Goal: Check status: Check status

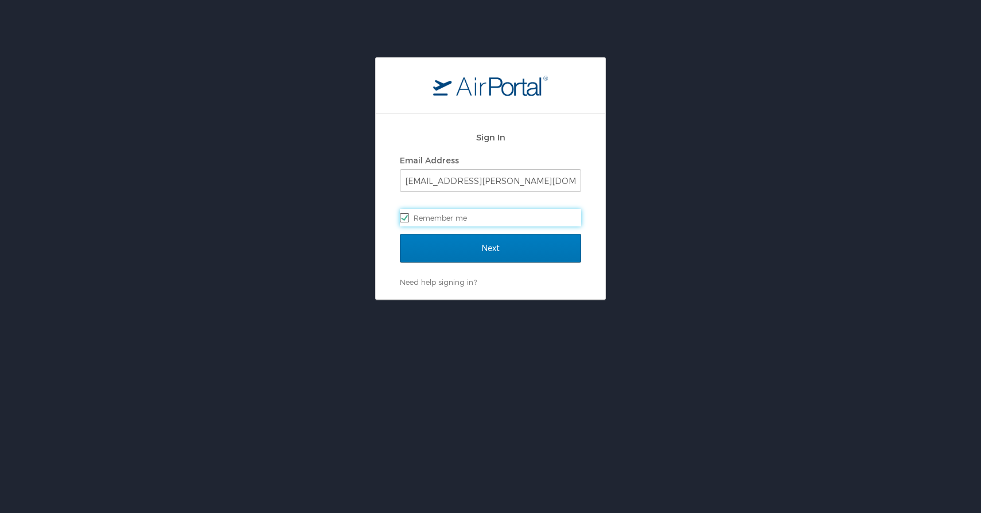
click at [443, 220] on label "Remember me" at bounding box center [490, 217] width 181 height 17
click at [407, 220] on input "Remember me" at bounding box center [403, 216] width 7 height 7
click at [409, 217] on label "Remember me" at bounding box center [490, 217] width 181 height 17
click at [407, 217] on input "Remember me" at bounding box center [403, 216] width 7 height 7
checkbox input "true"
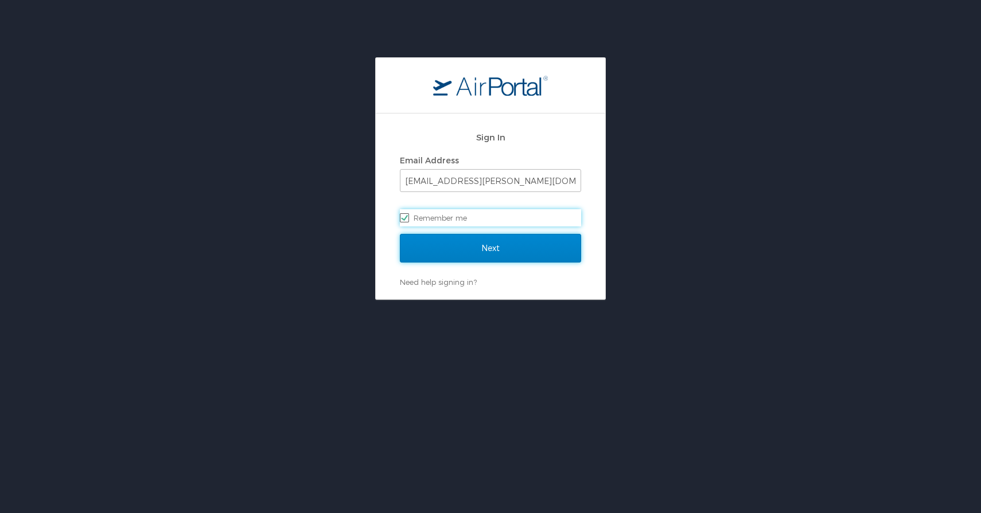
click at [446, 255] on input "Next" at bounding box center [490, 248] width 181 height 29
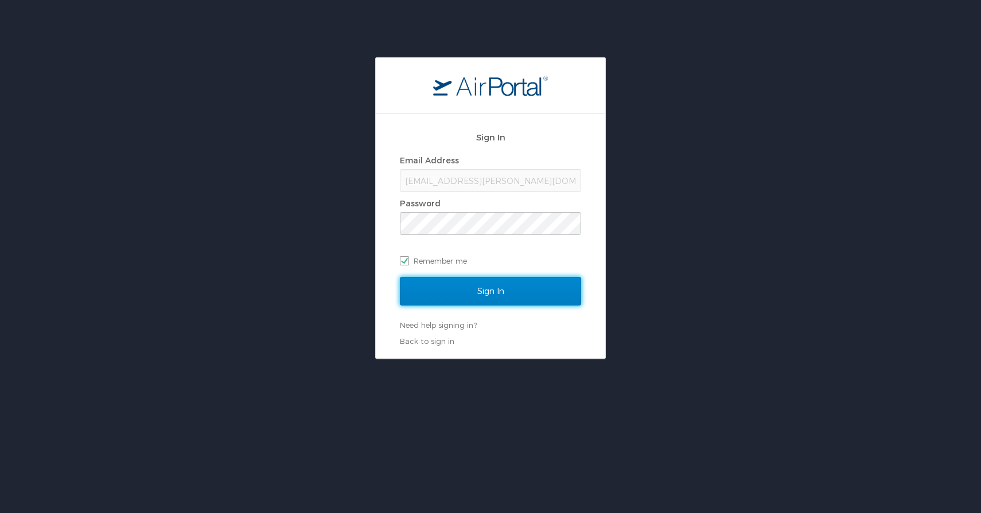
click at [455, 290] on input "Sign In" at bounding box center [490, 291] width 181 height 29
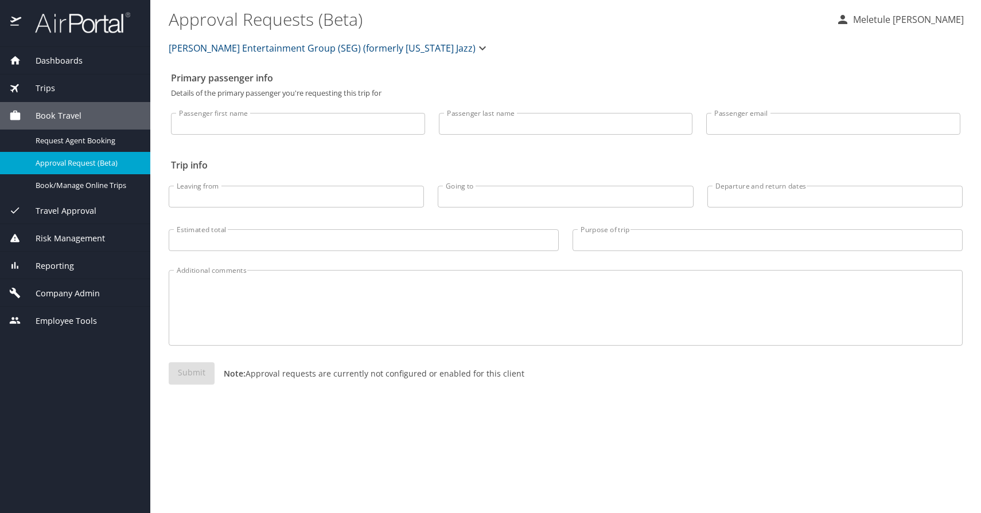
click at [89, 22] on img at bounding box center [76, 22] width 108 height 22
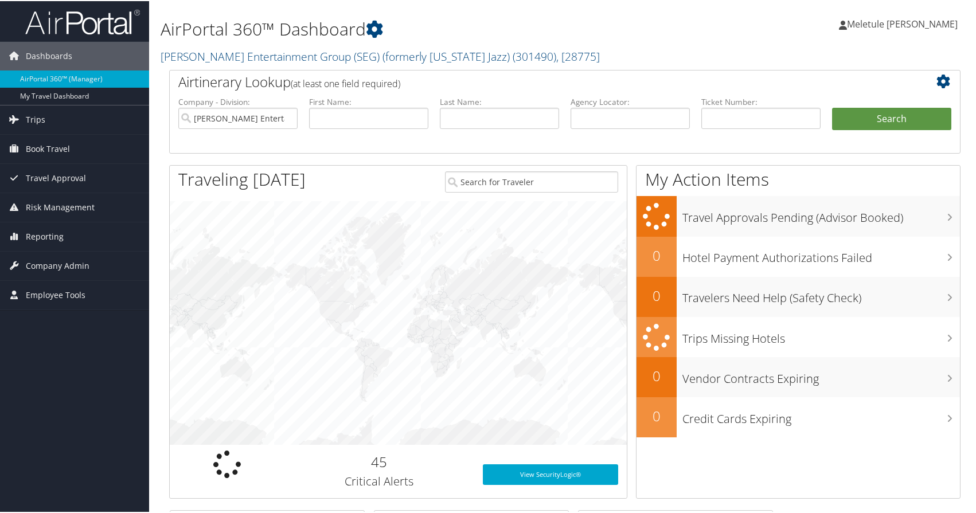
click at [90, 14] on img at bounding box center [82, 20] width 115 height 27
click at [75, 19] on img at bounding box center [82, 20] width 115 height 27
click at [60, 27] on img at bounding box center [82, 20] width 115 height 27
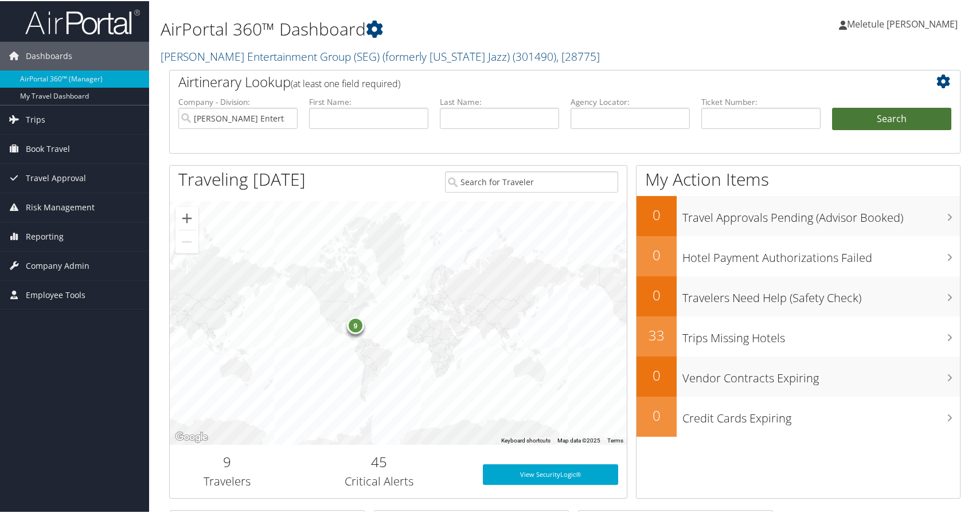
click at [880, 124] on button "Search" at bounding box center [891, 118] width 119 height 23
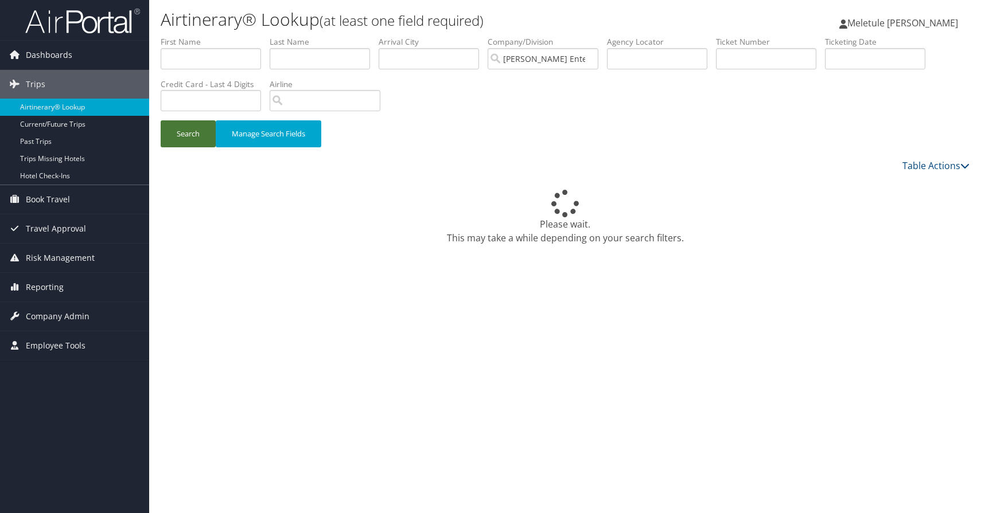
click at [201, 140] on button "Search" at bounding box center [188, 133] width 55 height 27
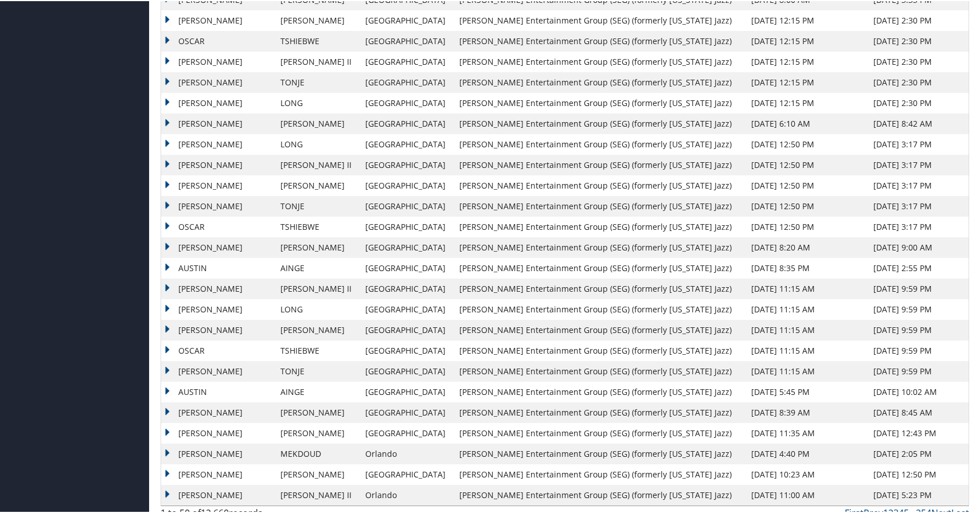
scroll to position [735, 0]
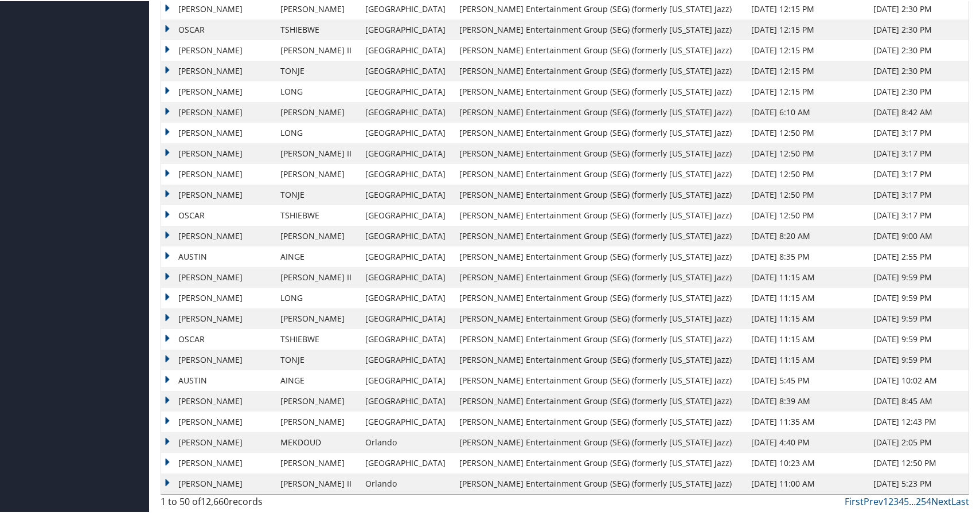
click at [935, 502] on link "Next" at bounding box center [941, 500] width 20 height 13
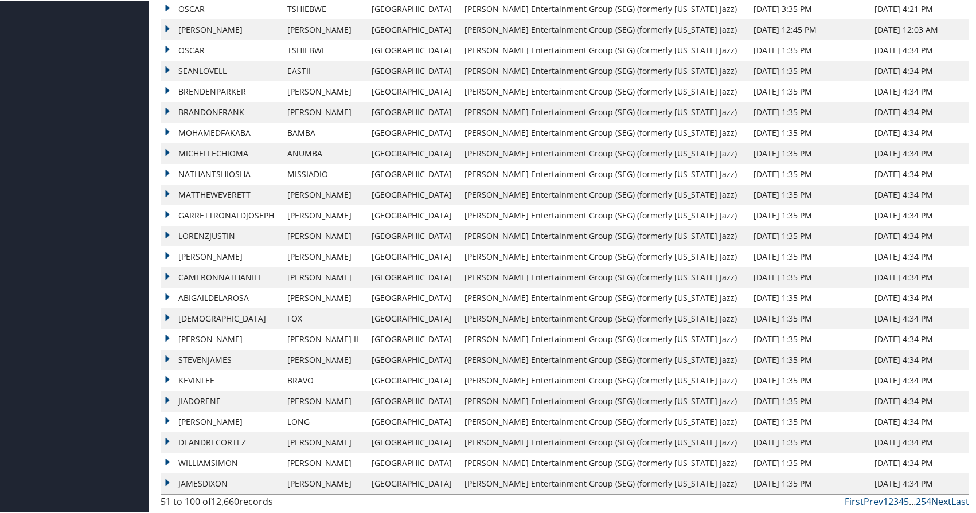
click at [939, 505] on link "Next" at bounding box center [941, 500] width 20 height 13
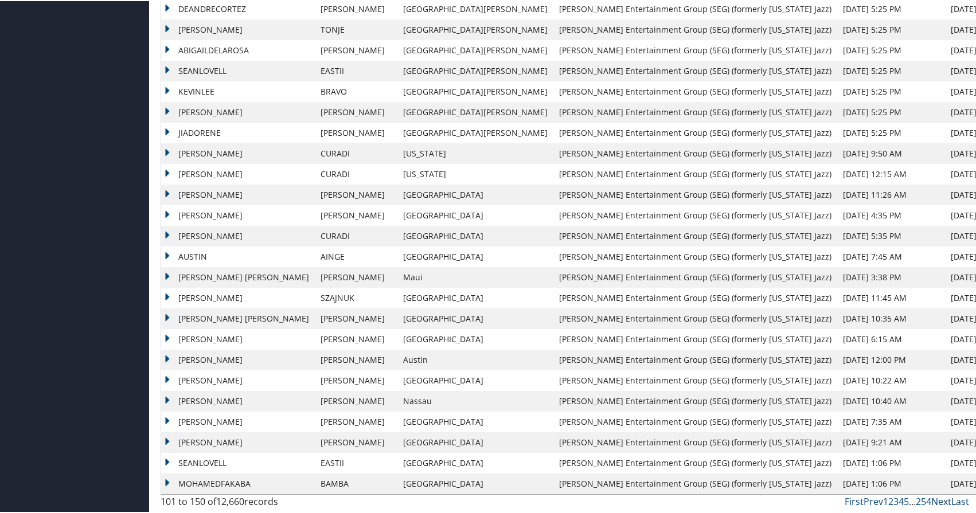
click at [939, 505] on link "Next" at bounding box center [941, 500] width 20 height 13
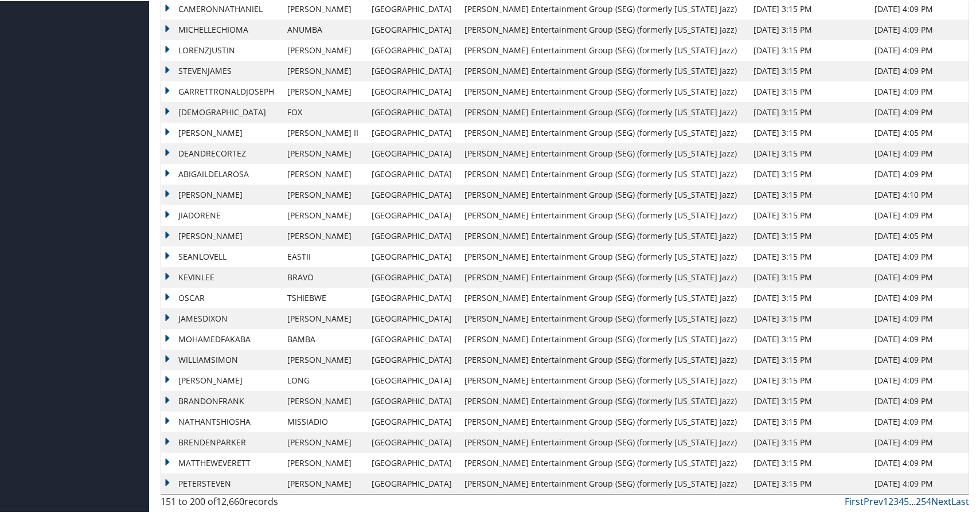
click at [939, 505] on link "Next" at bounding box center [941, 500] width 20 height 13
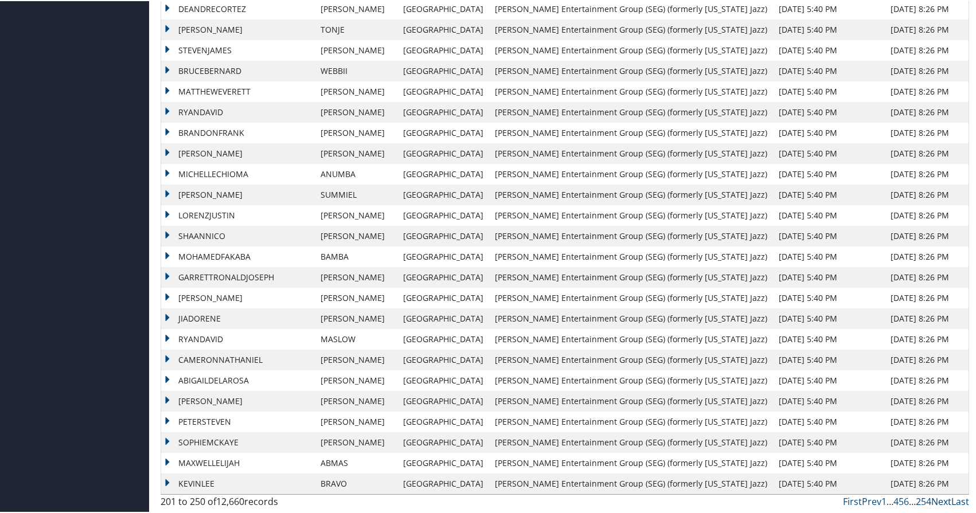
click at [939, 505] on link "Next" at bounding box center [941, 500] width 20 height 13
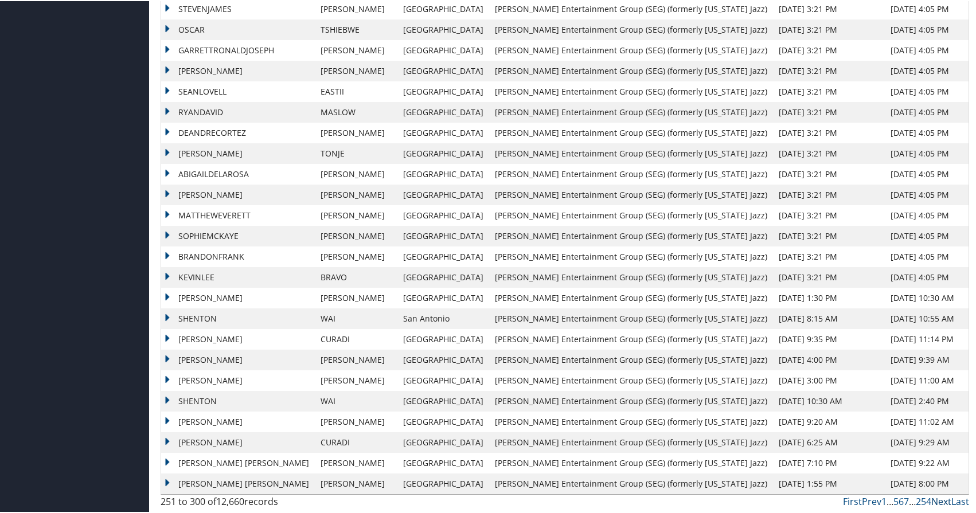
click at [938, 502] on link "Next" at bounding box center [941, 500] width 20 height 13
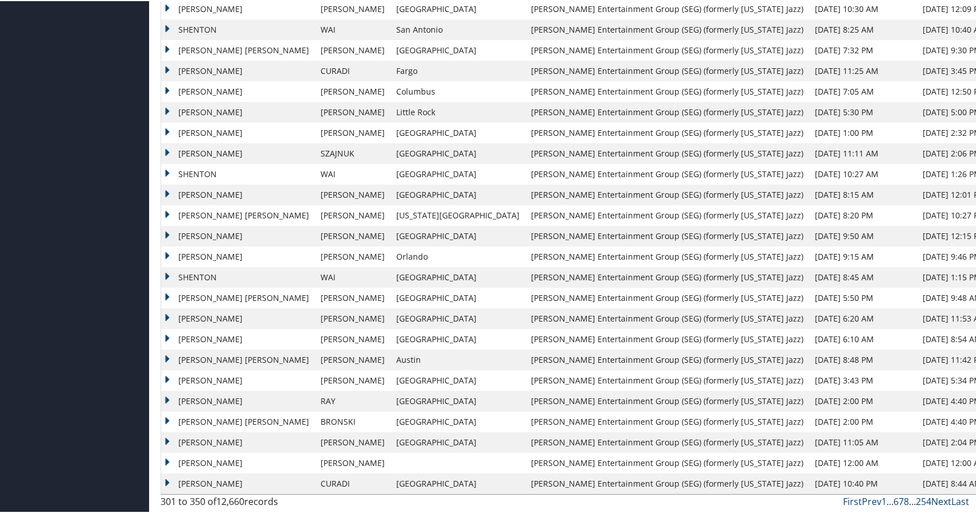
click at [938, 502] on link "Next" at bounding box center [941, 500] width 20 height 13
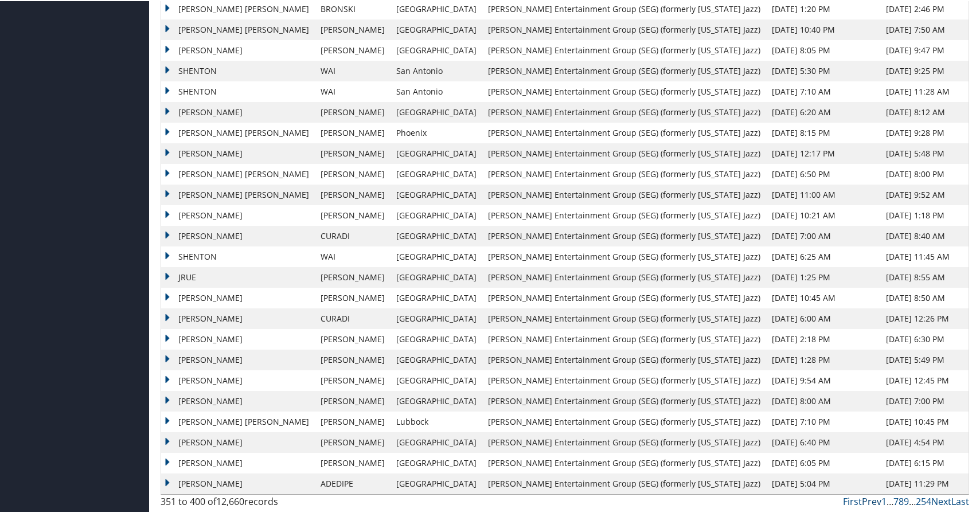
click at [868, 499] on link "Prev" at bounding box center [871, 500] width 19 height 13
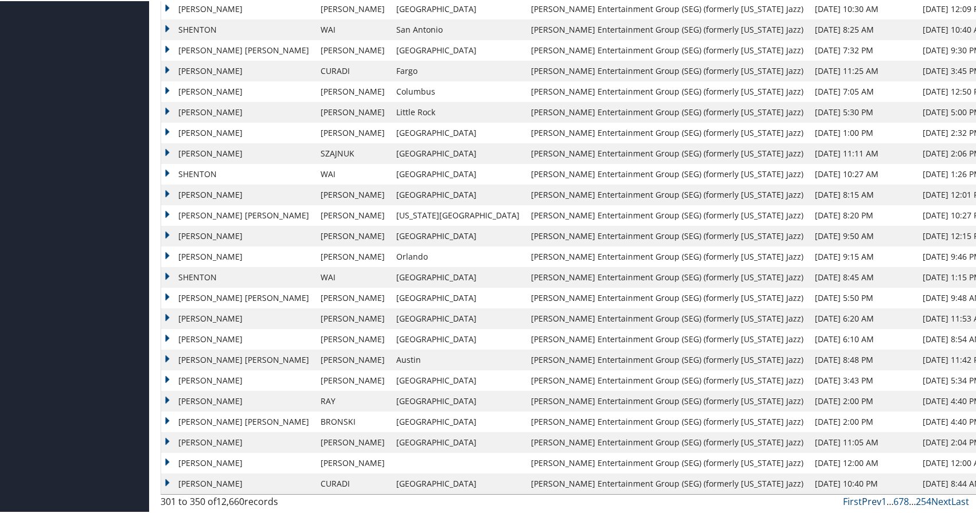
click at [864, 501] on link "Prev" at bounding box center [871, 500] width 19 height 13
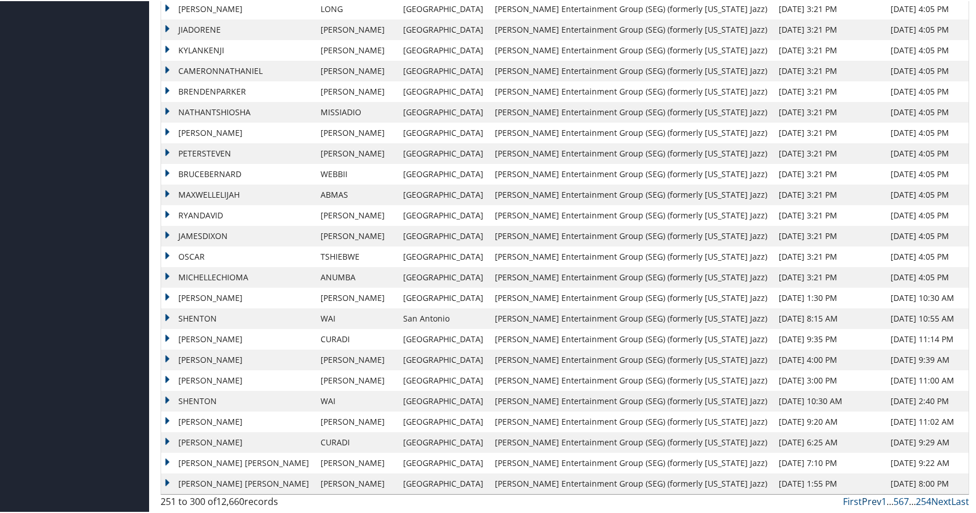
click at [869, 497] on link "Prev" at bounding box center [871, 500] width 19 height 13
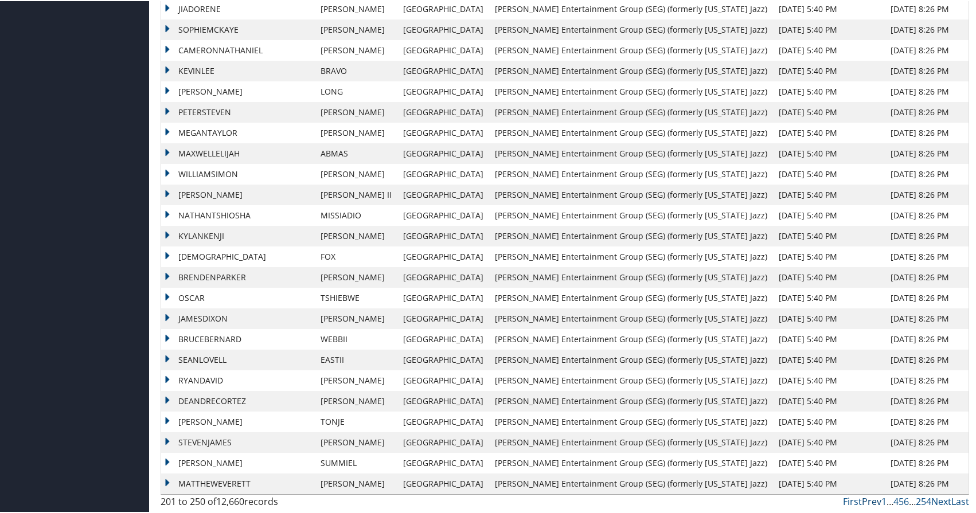
click at [865, 503] on link "Prev" at bounding box center [871, 500] width 19 height 13
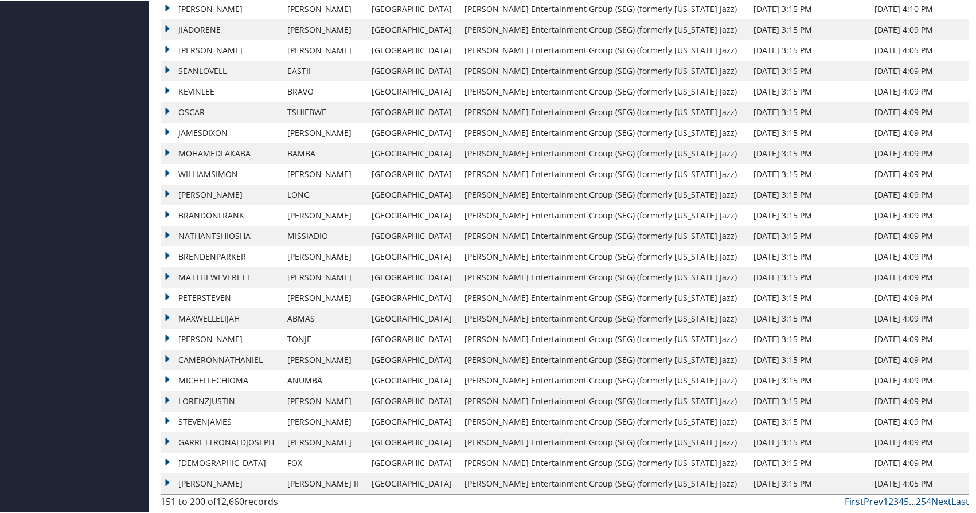
click at [871, 503] on link "Prev" at bounding box center [873, 500] width 19 height 13
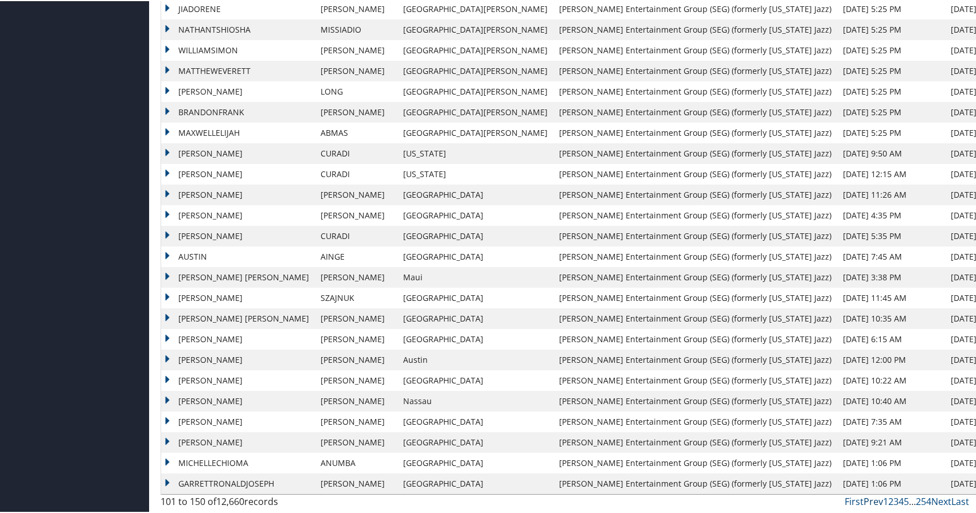
click at [866, 502] on link "Prev" at bounding box center [873, 500] width 19 height 13
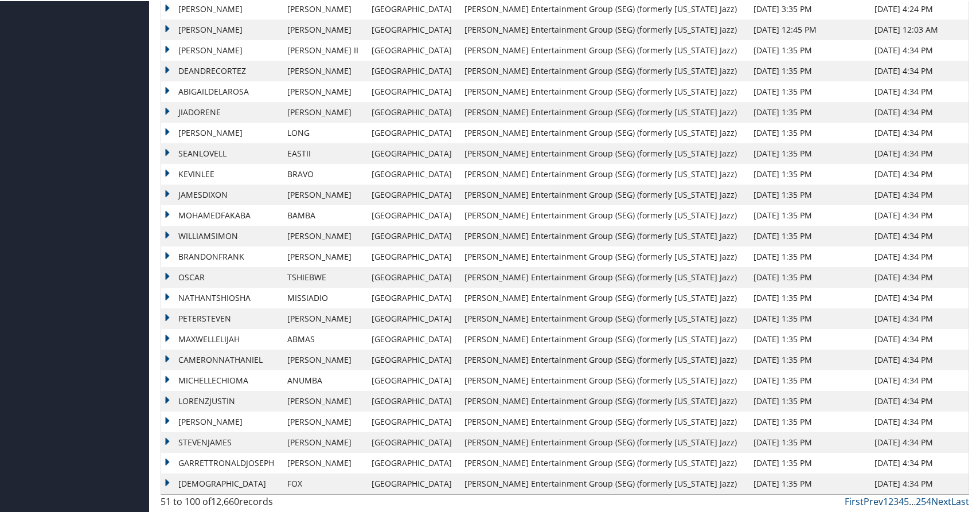
click at [871, 499] on link "Prev" at bounding box center [873, 500] width 19 height 13
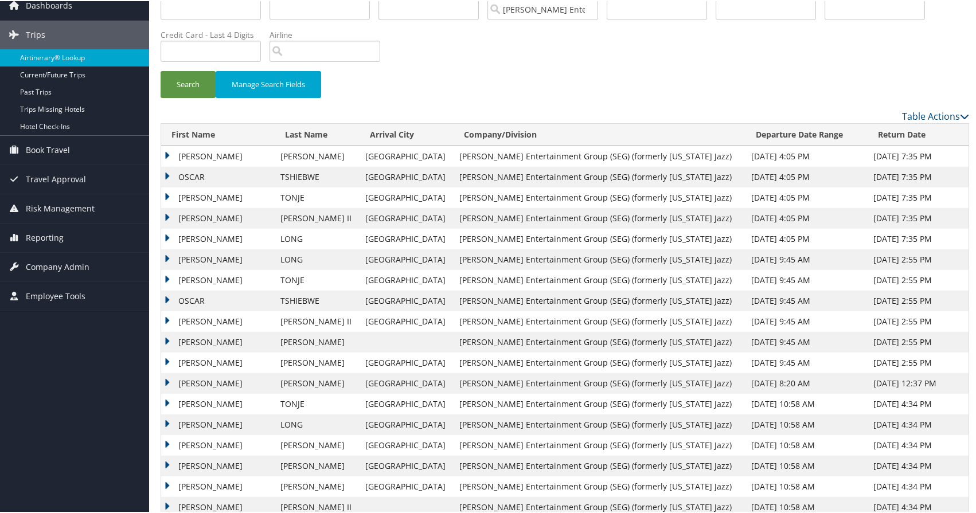
scroll to position [0, 0]
